Goal: Transaction & Acquisition: Purchase product/service

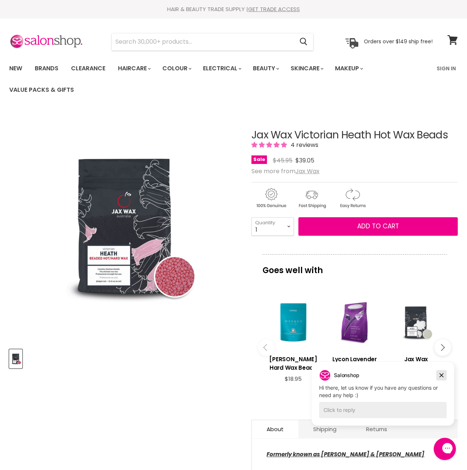
drag, startPoint x: 439, startPoint y: 377, endPoint x: 742, endPoint y: 698, distance: 440.9
click at [439, 377] on icon "Dismiss campaign" at bounding box center [441, 375] width 7 height 9
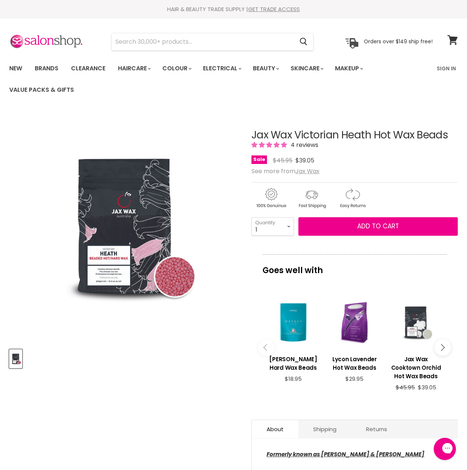
drag, startPoint x: 255, startPoint y: 134, endPoint x: 285, endPoint y: 132, distance: 30.4
click at [285, 132] on h1 "Jax Wax Victorian Heath Hot Wax Beads" at bounding box center [355, 135] width 207 height 11
click at [243, 130] on article "Click or scroll to zoom Tap or pinch to zoom Jax Wax Victorian Heath Hot Wax Be…" at bounding box center [233, 334] width 449 height 447
drag, startPoint x: 248, startPoint y: 131, endPoint x: 291, endPoint y: 133, distance: 43.0
click at [291, 133] on article "Click or scroll to zoom Tap or pinch to zoom Jax Wax Victorian Heath Hot Wax Be…" at bounding box center [233, 334] width 449 height 447
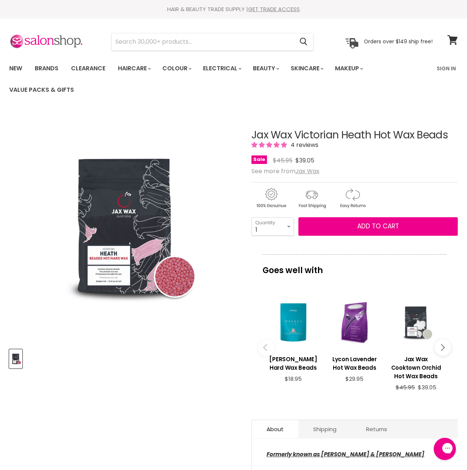
copy div "Jax Wax"
click at [238, 40] on input "Search" at bounding box center [203, 41] width 182 height 17
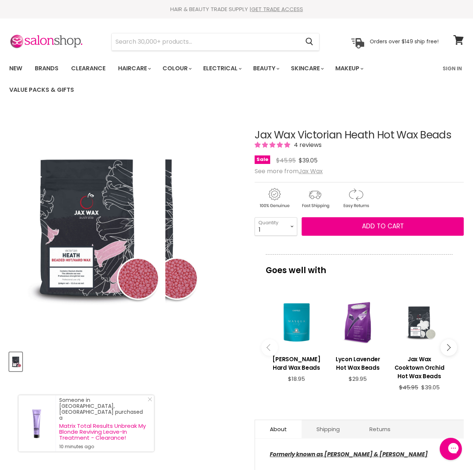
drag, startPoint x: 238, startPoint y: 40, endPoint x: 184, endPoint y: 111, distance: 89.9
click at [184, 111] on img "Jax Wax Victorian Heath Hot Wax Beads image. Click or Scroll to Zoom." at bounding box center [126, 228] width 156 height 234
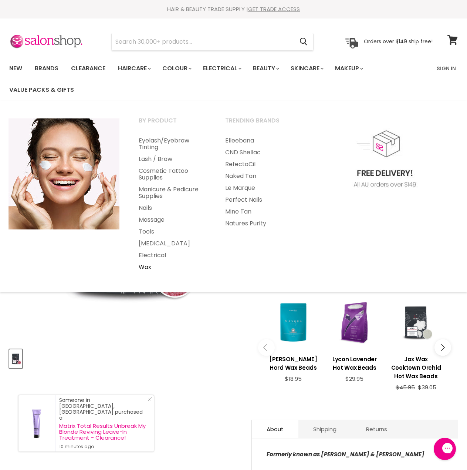
click at [150, 270] on link "Wax" at bounding box center [172, 267] width 85 height 12
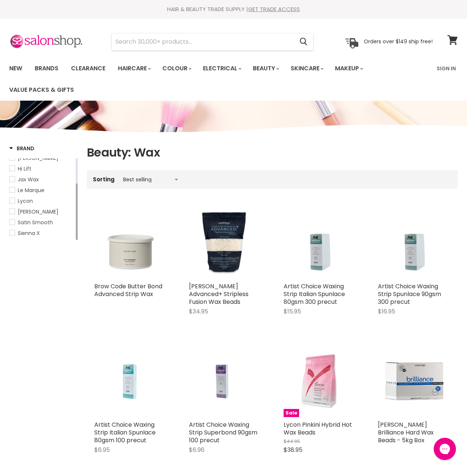
drag, startPoint x: 77, startPoint y: 192, endPoint x: 78, endPoint y: 231, distance: 39.2
click at [13, 179] on span "Jax Wax" at bounding box center [12, 179] width 5 height 5
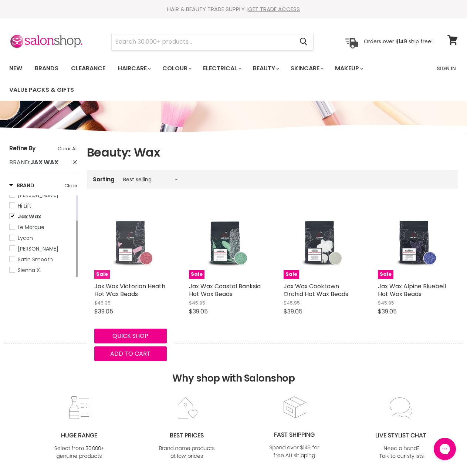
click at [130, 252] on img "Main content" at bounding box center [131, 243] width 48 height 73
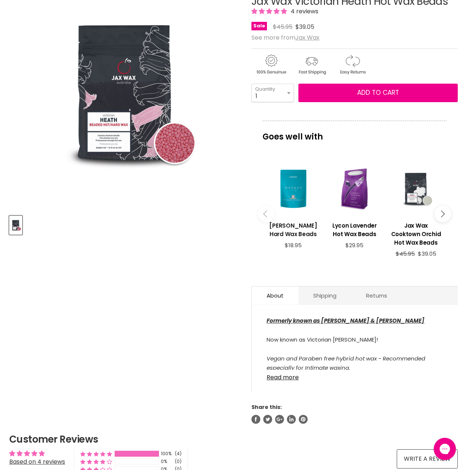
scroll to position [185, 0]
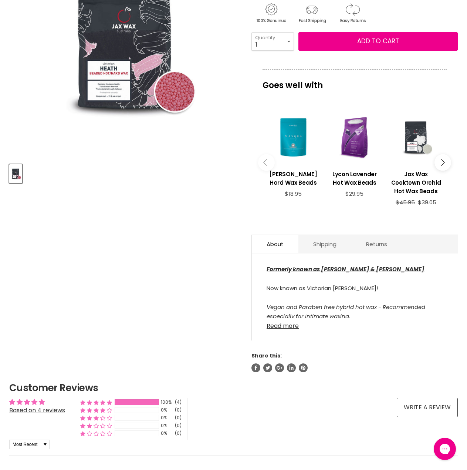
click at [286, 324] on link "Read more" at bounding box center [355, 323] width 177 height 11
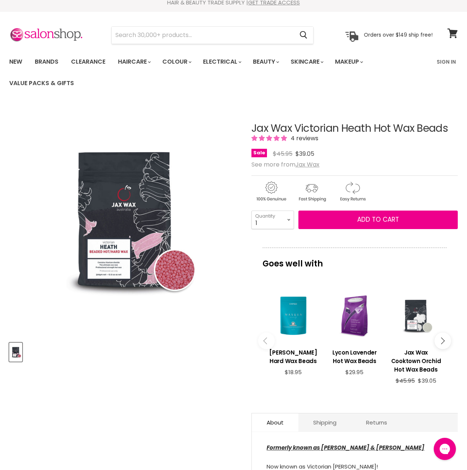
scroll to position [0, 0]
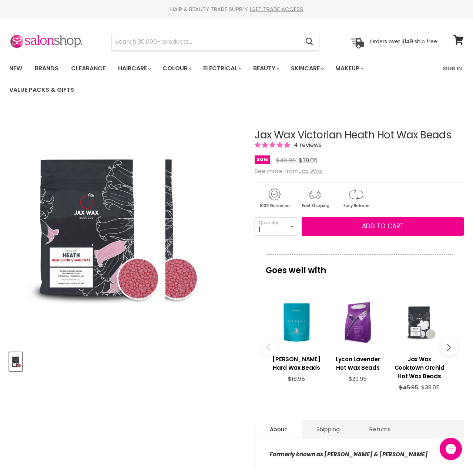
drag, startPoint x: 39, startPoint y: 160, endPoint x: 142, endPoint y: 111, distance: 113.7
click at [147, 114] on img "Jax Wax Victorian Heath Hot Wax Beads image. Click or Scroll to Zoom." at bounding box center [87, 228] width 156 height 234
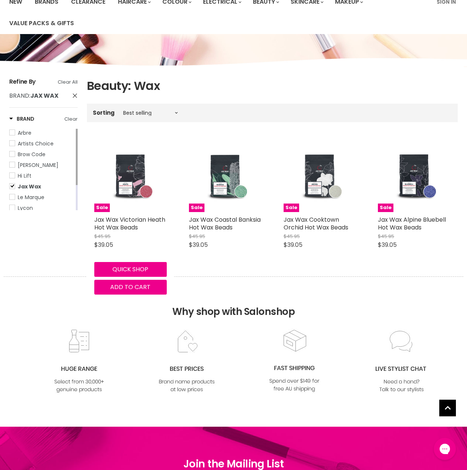
click at [235, 275] on body "Skip to content HAIR & BEAUTY TRADE SUPPLY | GET TRADE ACCESS HAIR & BEAUTY TRA…" at bounding box center [233, 327] width 467 height 789
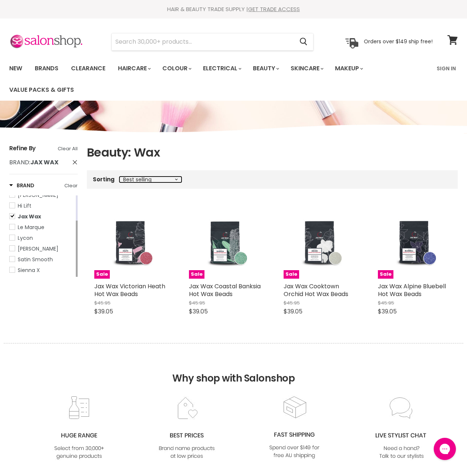
click at [173, 177] on select "Best selling Featured Price, low to high Price, high to low Alphabetically, A-Z…" at bounding box center [151, 180] width 62 height 6
select select "price-descending"
click at [120, 177] on select "Best selling Featured Price, low to high Price, high to low Alphabetically, A-Z…" at bounding box center [151, 180] width 62 height 6
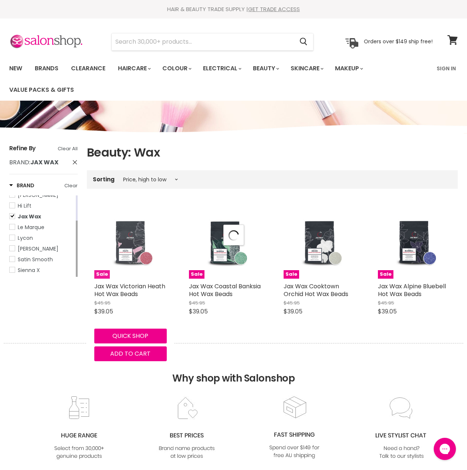
select select "price-descending"
click at [130, 257] on img "Main content" at bounding box center [131, 243] width 48 height 73
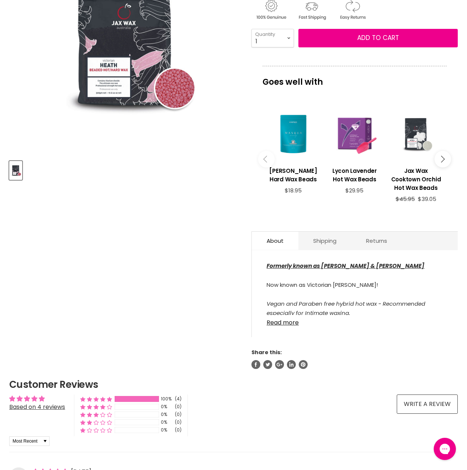
scroll to position [222, 0]
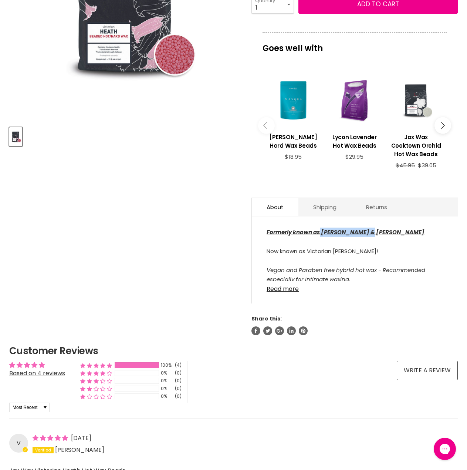
drag, startPoint x: 384, startPoint y: 234, endPoint x: 320, endPoint y: 232, distance: 64.0
click at [320, 232] on div "Formerly known as [PERSON_NAME] & [PERSON_NAME] Now known as [GEOGRAPHIC_DATA][…" at bounding box center [355, 255] width 177 height 54
drag, startPoint x: 382, startPoint y: 239, endPoint x: 378, endPoint y: 243, distance: 5.5
click at [382, 241] on div "Formerly known as [PERSON_NAME] & [PERSON_NAME] Now known as [GEOGRAPHIC_DATA][…" at bounding box center [355, 255] width 177 height 54
click at [284, 291] on link "Read more" at bounding box center [355, 286] width 177 height 11
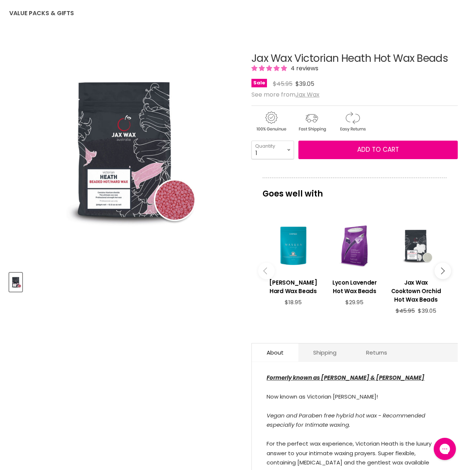
scroll to position [74, 0]
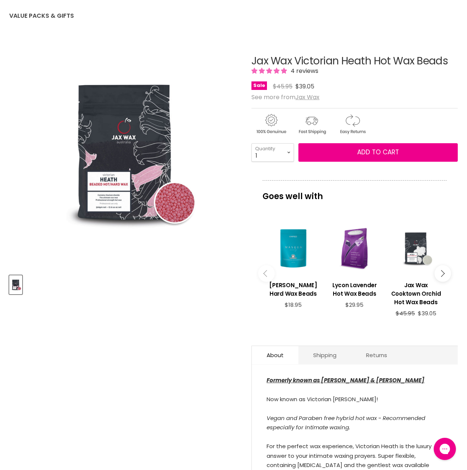
drag, startPoint x: 254, startPoint y: 59, endPoint x: 446, endPoint y: 53, distance: 192.2
click at [446, 53] on div "Jax Wax Victorian Heath Hot Wax Beads 4 reviews Sale Original Price $45.95 Curr…" at bounding box center [355, 408] width 207 height 742
copy h1 "Jax Wax Victorian Heath Hot Wax Bead"
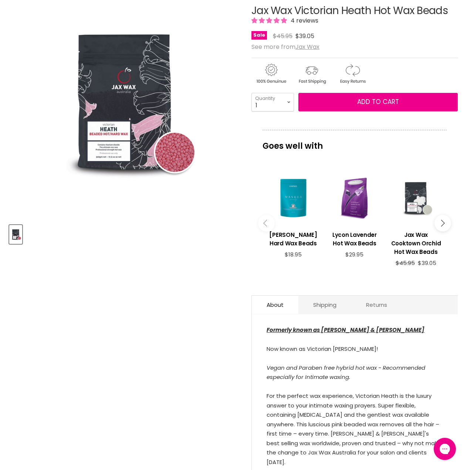
scroll to position [185, 0]
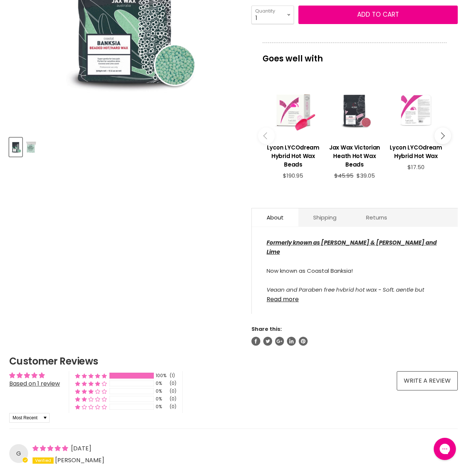
scroll to position [222, 0]
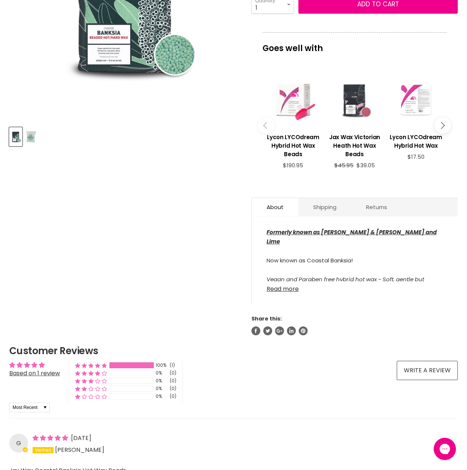
click at [285, 292] on link "Read more" at bounding box center [355, 286] width 177 height 11
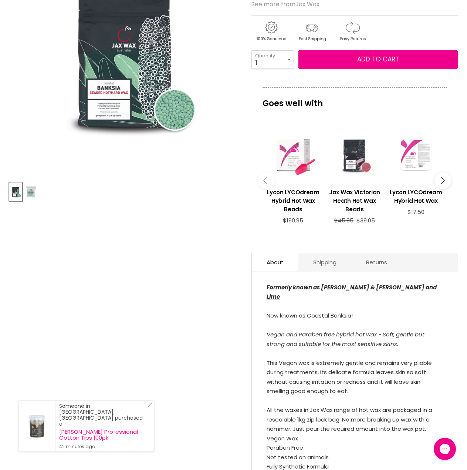
scroll to position [111, 0]
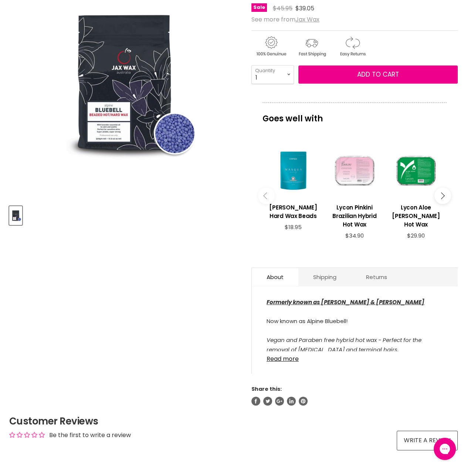
scroll to position [185, 0]
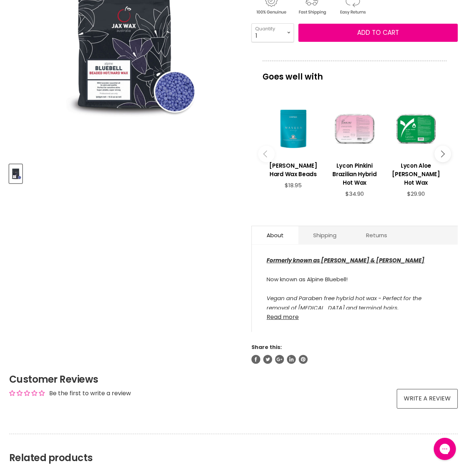
click at [292, 316] on link "Read more" at bounding box center [355, 314] width 177 height 11
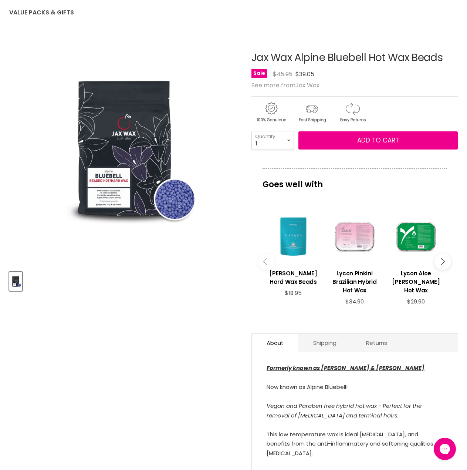
scroll to position [37, 0]
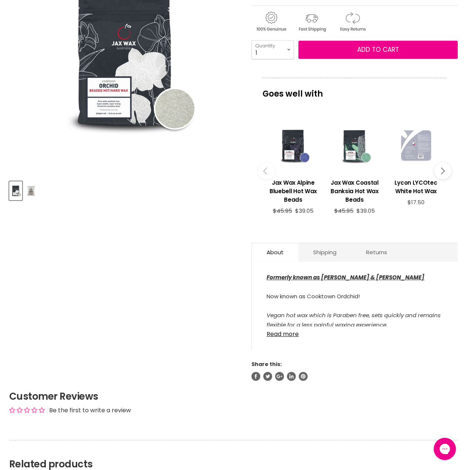
scroll to position [185, 0]
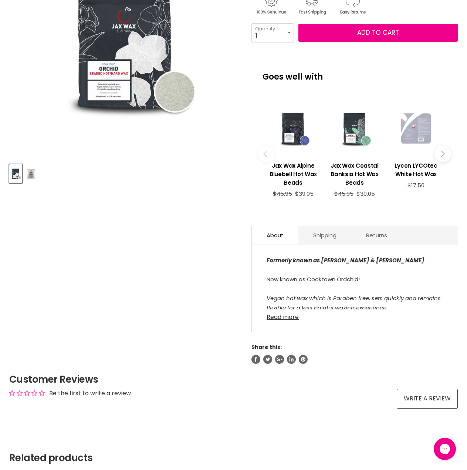
click at [287, 320] on link "Read more" at bounding box center [355, 314] width 177 height 11
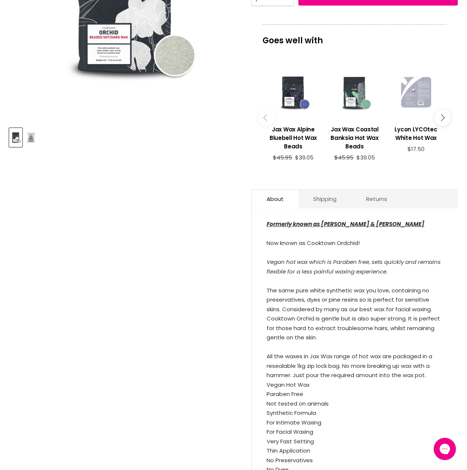
scroll to position [222, 0]
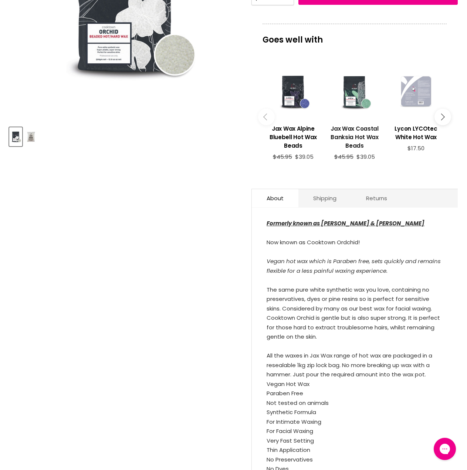
click at [351, 131] on link "Jax Wax Coastal Banksia Hot Wax Beads" at bounding box center [355, 136] width 54 height 35
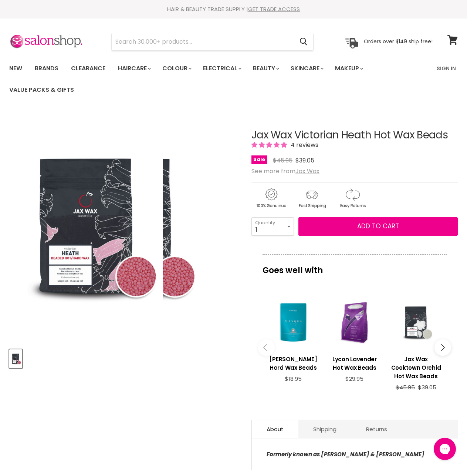
click at [76, 266] on img "Jax Wax Victorian Heath Hot Wax Beads image. Click or Scroll to Zoom." at bounding box center [86, 226] width 154 height 231
click at [75, 261] on img "Jax Wax Victorian Heath Hot Wax Beads image. Click or Scroll to Zoom." at bounding box center [86, 226] width 154 height 231
click at [83, 276] on img "Jax Wax Victorian Heath Hot Wax Beads image. Click or Scroll to Zoom." at bounding box center [86, 226] width 154 height 231
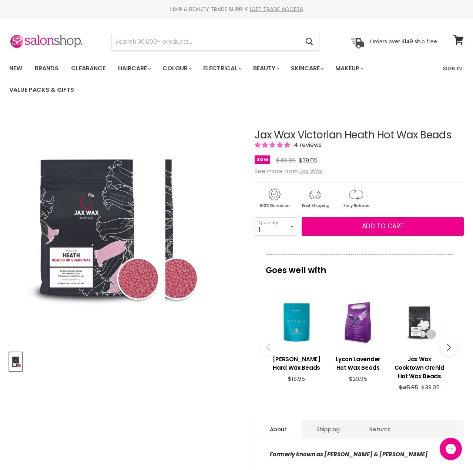
click at [77, 274] on img "Jax Wax Victorian Heath Hot Wax Beads image. Click or Scroll to Zoom." at bounding box center [87, 228] width 156 height 234
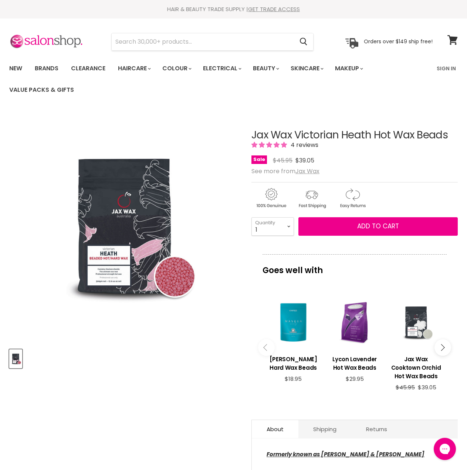
drag, startPoint x: 77, startPoint y: 274, endPoint x: 14, endPoint y: 365, distance: 110.7
click at [14, 365] on img "Product thumbnails" at bounding box center [15, 358] width 11 height 17
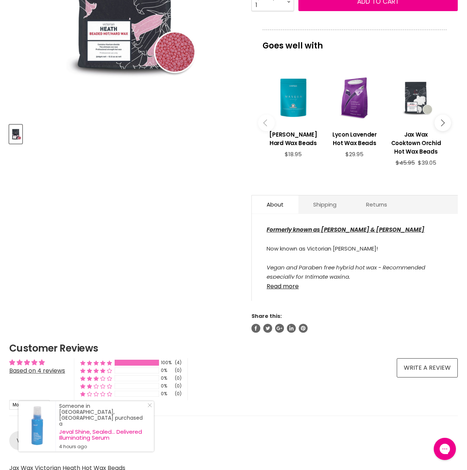
scroll to position [259, 0]
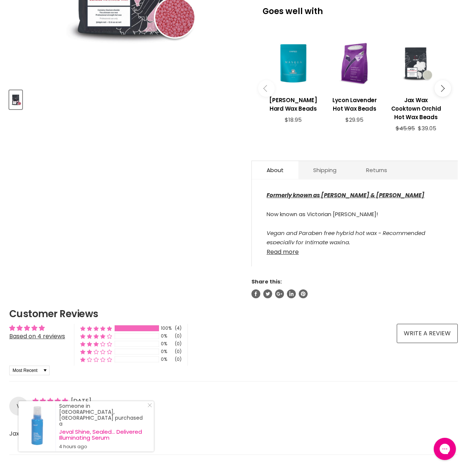
click at [296, 254] on link "Read more" at bounding box center [355, 249] width 177 height 11
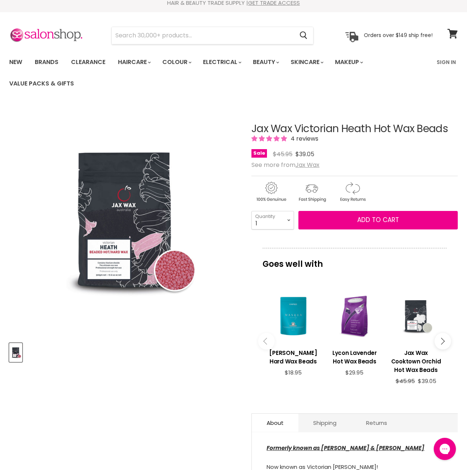
scroll to position [0, 0]
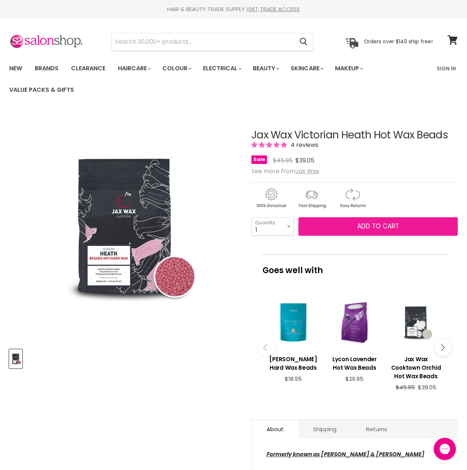
click at [338, 222] on button "Add to cart" at bounding box center [379, 226] width 160 height 19
click at [366, 226] on span "Add to cart" at bounding box center [379, 226] width 42 height 9
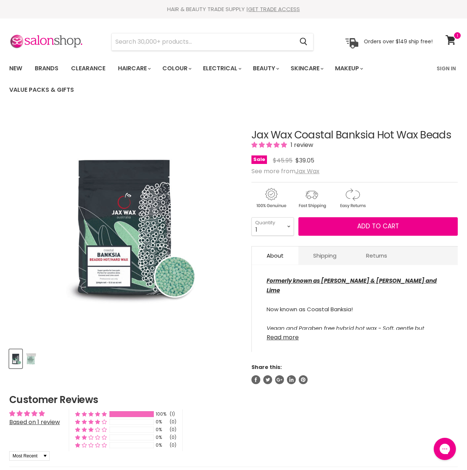
click at [277, 340] on link "Read more" at bounding box center [355, 335] width 177 height 11
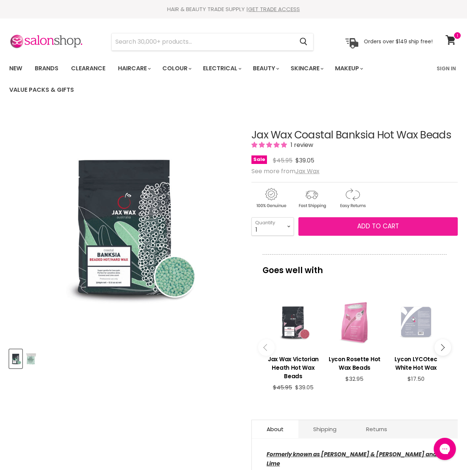
click at [358, 224] on span "Add to cart" at bounding box center [379, 226] width 42 height 9
click at [361, 223] on span "Add to cart" at bounding box center [379, 226] width 42 height 9
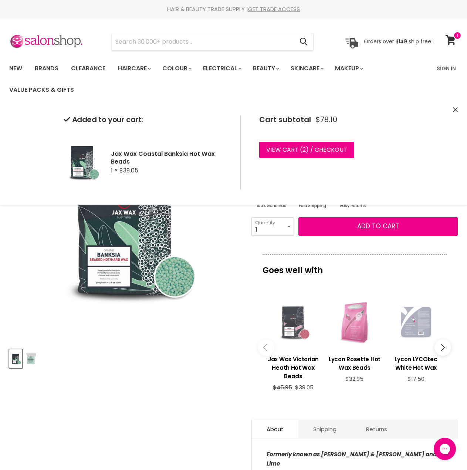
click at [293, 318] on div "Main content" at bounding box center [293, 322] width 54 height 54
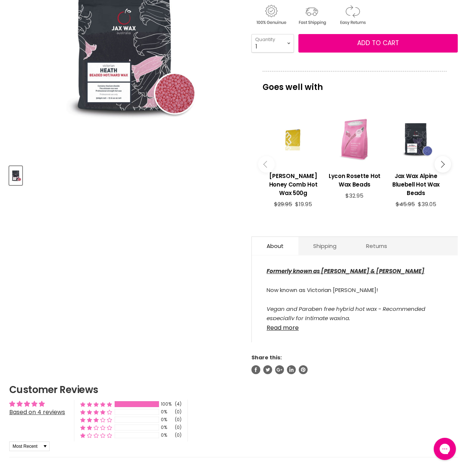
scroll to position [185, 0]
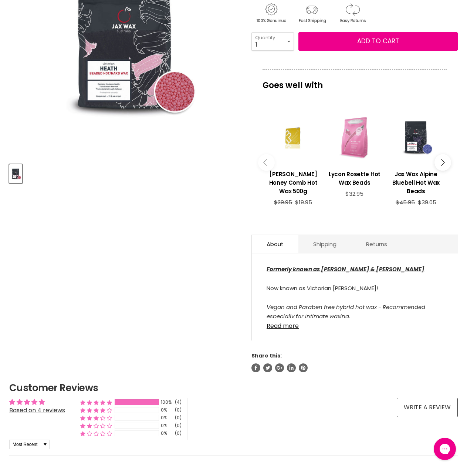
click at [292, 330] on div "Formerly known as Adam & Eve Lust Now known as Victorian Heath! Vegan and Parab…" at bounding box center [355, 301] width 206 height 80
click at [291, 327] on link "Read more" at bounding box center [355, 323] width 177 height 11
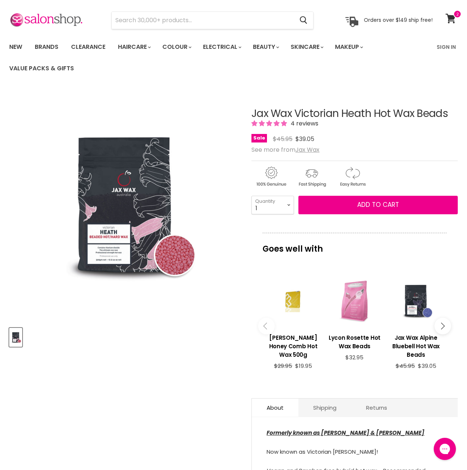
scroll to position [0, 0]
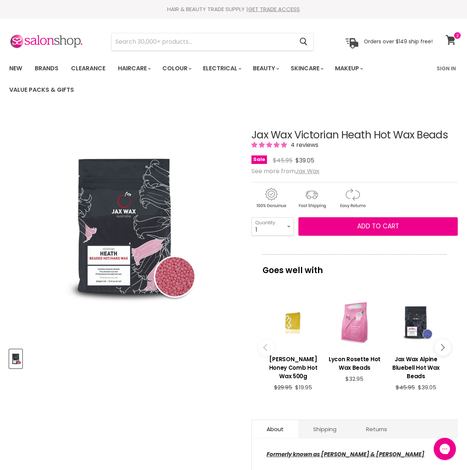
click at [451, 38] on icon at bounding box center [451, 40] width 10 height 10
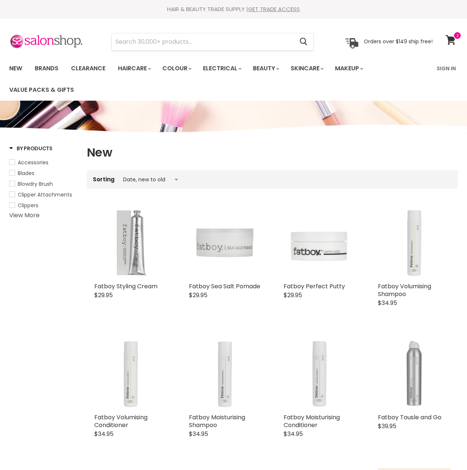
select select "created-descending"
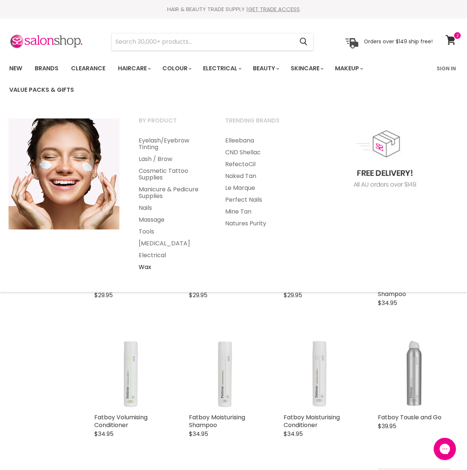
click at [143, 267] on link "Wax" at bounding box center [172, 267] width 85 height 12
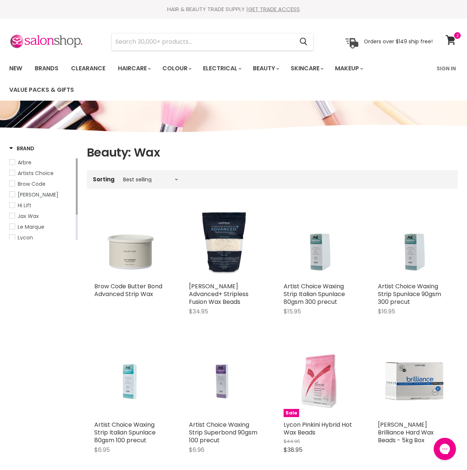
scroll to position [37, 0]
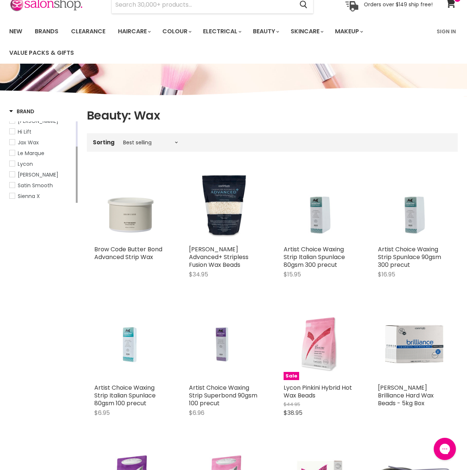
drag, startPoint x: 76, startPoint y: 154, endPoint x: 80, endPoint y: 185, distance: 31.7
click at [179, 140] on select "Best selling Featured Price, low to high Price, high to low Alphabetically, A-Z…" at bounding box center [151, 143] width 62 height 6
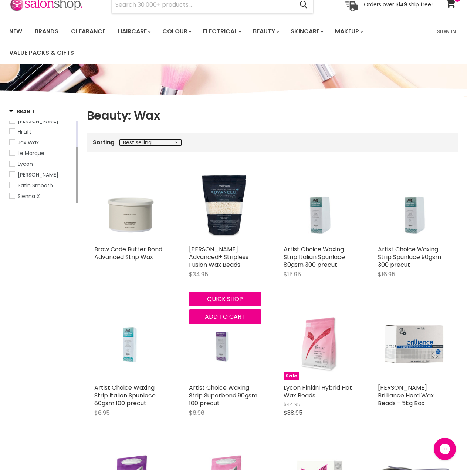
select select "price-ascending"
click at [120, 140] on select "Best selling Featured Price, low to high Price, high to low Alphabetically, A-Z…" at bounding box center [151, 143] width 62 height 6
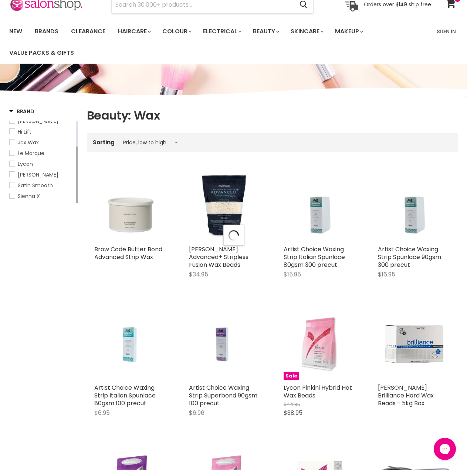
select select "price-ascending"
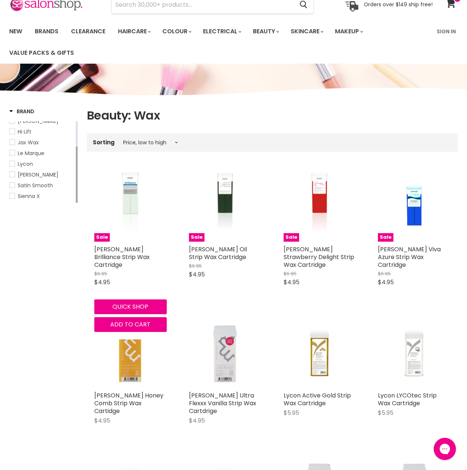
drag, startPoint x: 135, startPoint y: 222, endPoint x: 52, endPoint y: 274, distance: 97.2
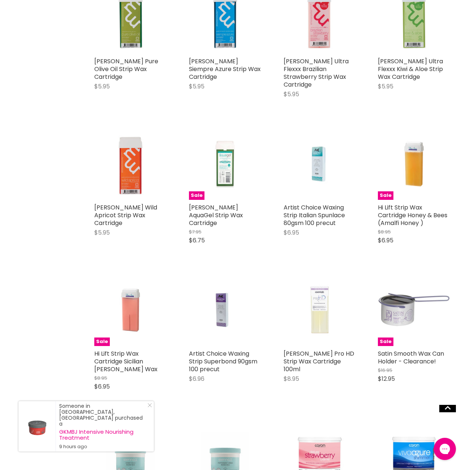
scroll to position [703, 0]
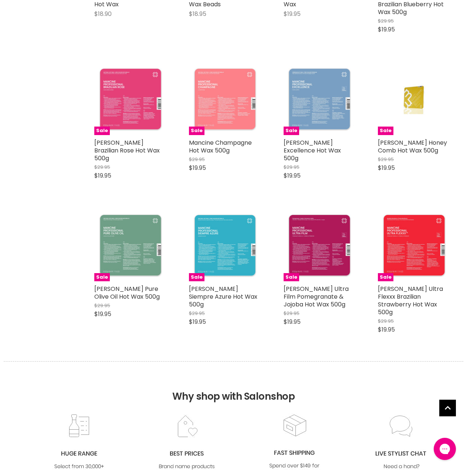
scroll to position [1591, 0]
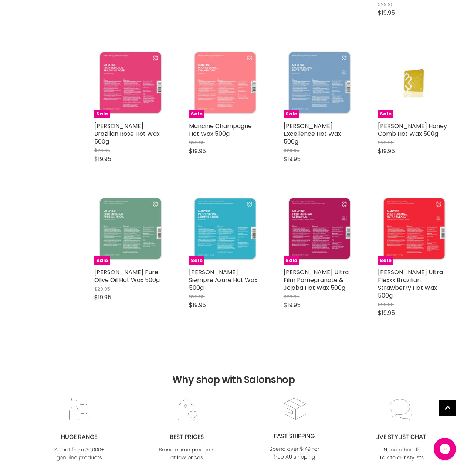
select select "price-ascending"
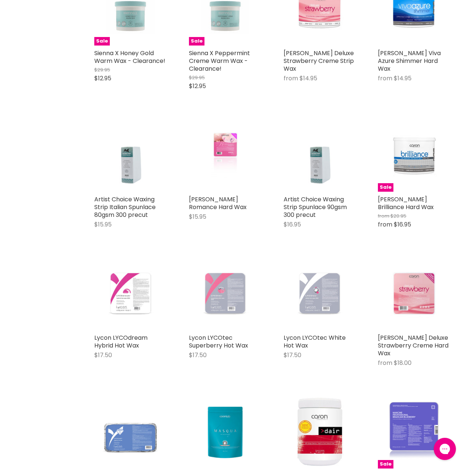
scroll to position [1036, 0]
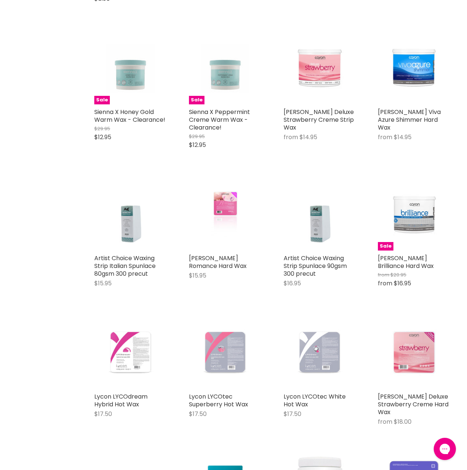
drag, startPoint x: 7, startPoint y: 254, endPoint x: 14, endPoint y: 222, distance: 32.7
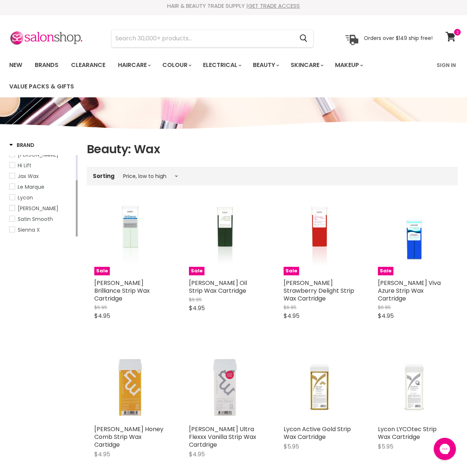
scroll to position [0, 0]
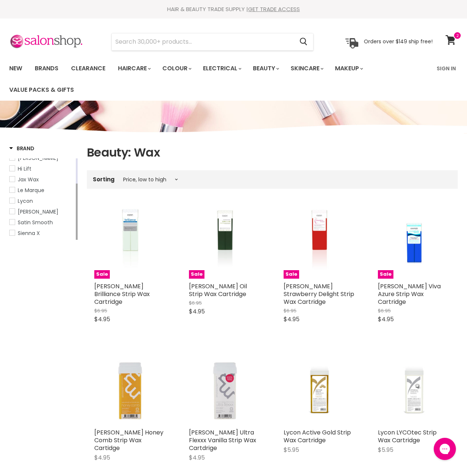
click at [31, 223] on span "Satin Smooth" at bounding box center [35, 222] width 35 height 7
select select "price-ascending"
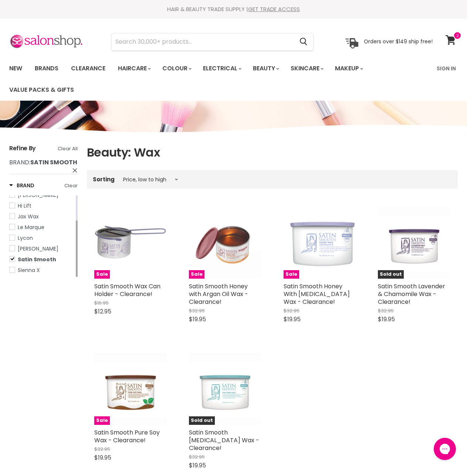
click at [14, 250] on span "Mancine" at bounding box center [12, 248] width 5 height 5
select select "price-ascending"
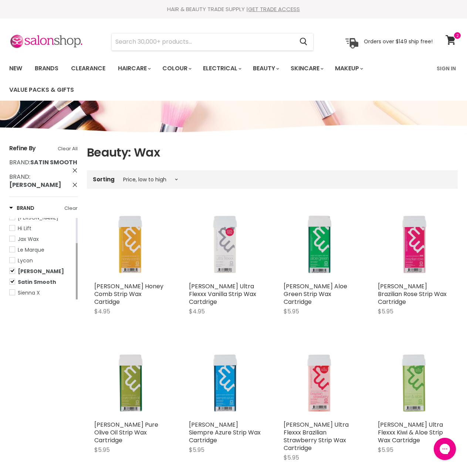
click at [11, 279] on span "Satin Smooth" at bounding box center [12, 281] width 5 height 5
select select "price-ascending"
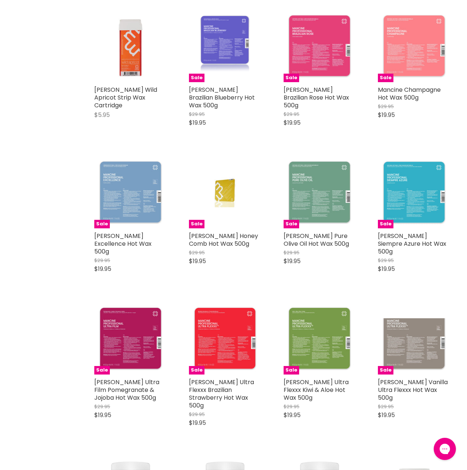
scroll to position [518, 0]
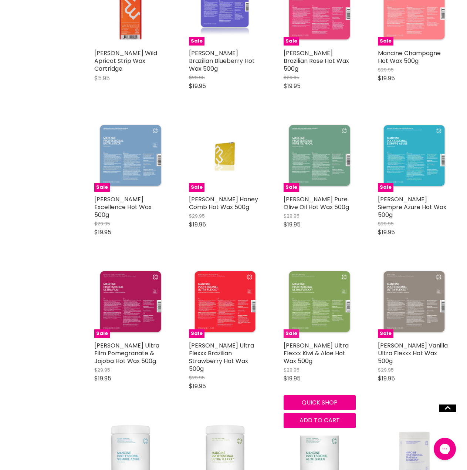
click at [311, 276] on img "Main content" at bounding box center [320, 301] width 73 height 73
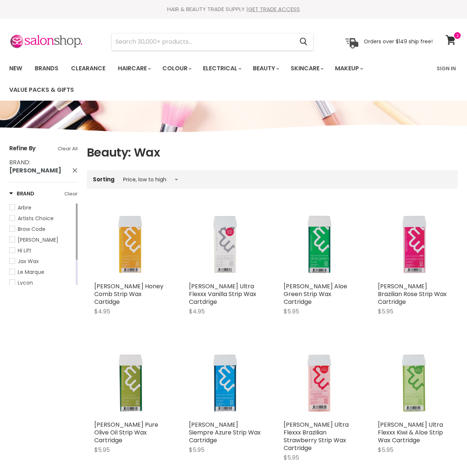
select select "price-ascending"
click at [194, 43] on input "Search" at bounding box center [203, 41] width 182 height 17
type input "tounge depressors"
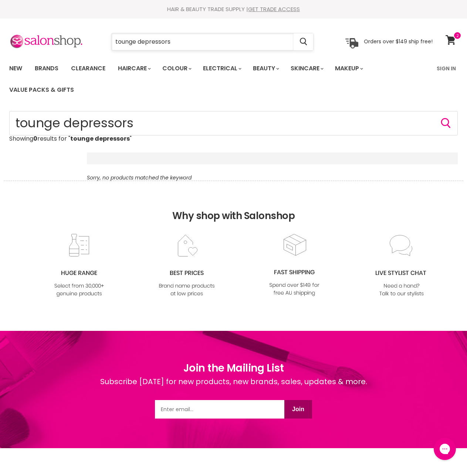
click at [127, 43] on input "tounge depressors" at bounding box center [203, 41] width 182 height 17
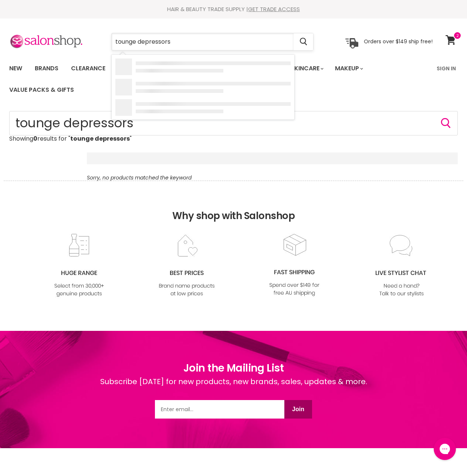
click at [127, 43] on input "tounge depressors" at bounding box center [203, 41] width 182 height 17
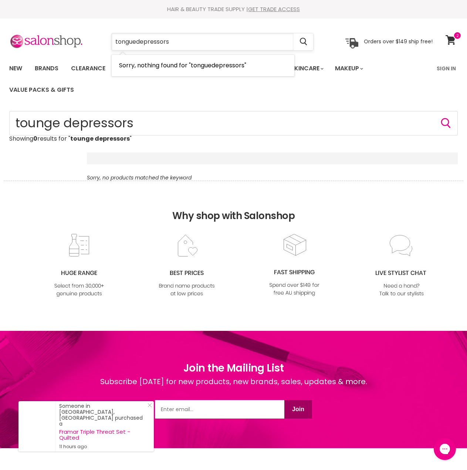
type input "tongue depressors"
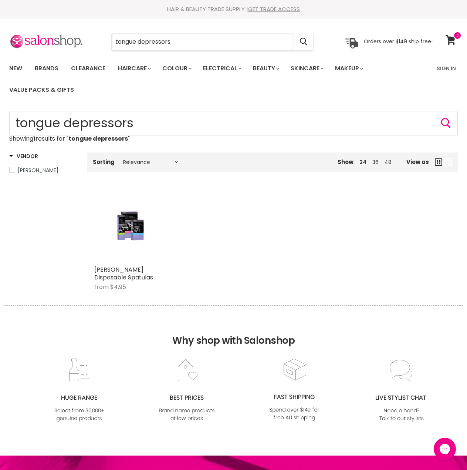
drag, startPoint x: 175, startPoint y: 46, endPoint x: 75, endPoint y: 31, distance: 101.3
click at [77, 38] on div "tongue depressors Cancel Orders over $149 ship free!" at bounding box center [221, 41] width 424 height 17
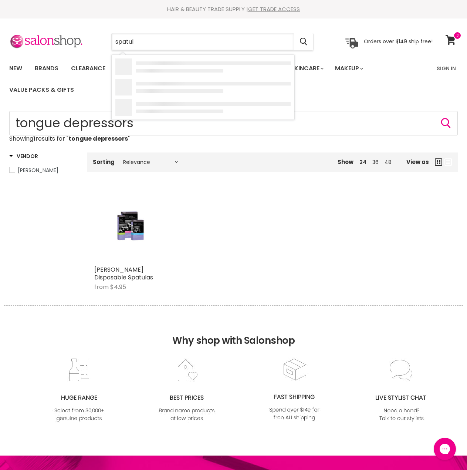
type input "spatula"
